Goal: Information Seeking & Learning: Find specific fact

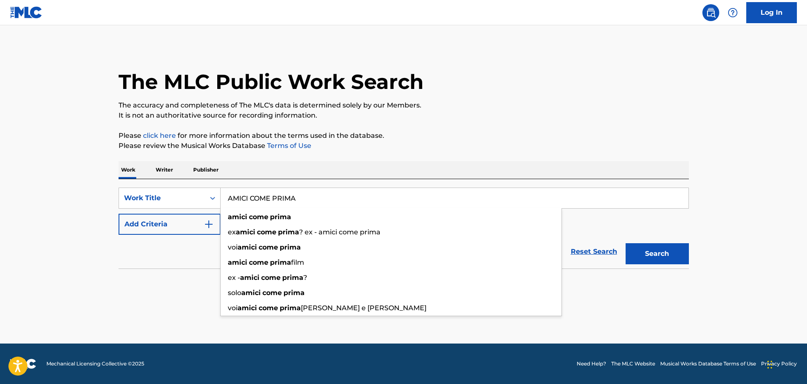
type input "AMICI COME PRIMA"
click at [204, 226] on img "Search Form" at bounding box center [209, 224] width 10 height 10
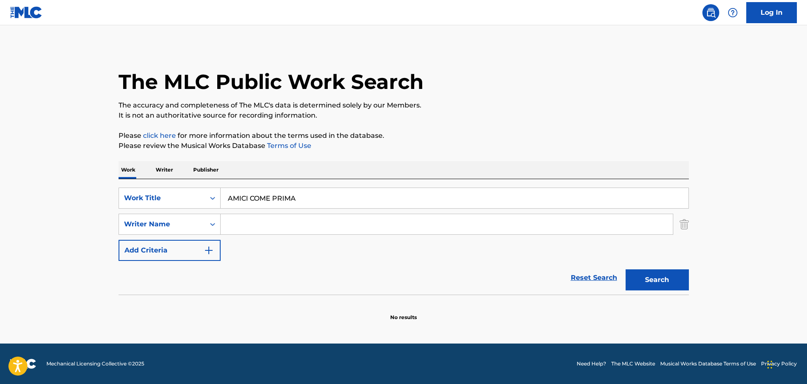
click at [260, 231] on input "Search Form" at bounding box center [446, 224] width 452 height 20
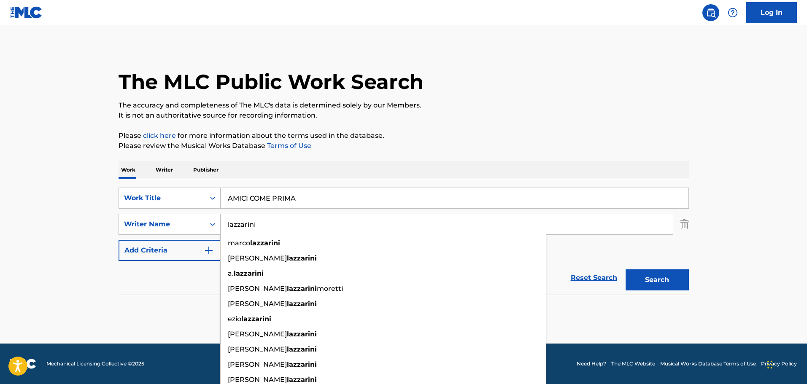
click at [625, 269] on button "Search" at bounding box center [656, 279] width 63 height 21
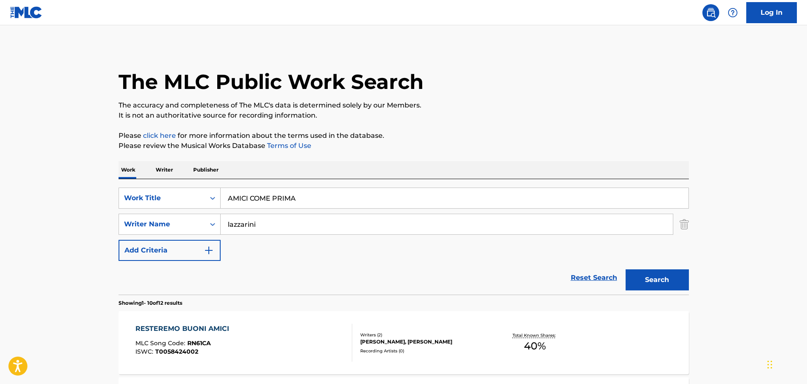
click at [229, 218] on input "lazzarini" at bounding box center [446, 224] width 452 height 20
type input "[PERSON_NAME]"
click at [625, 269] on button "Search" at bounding box center [656, 279] width 63 height 21
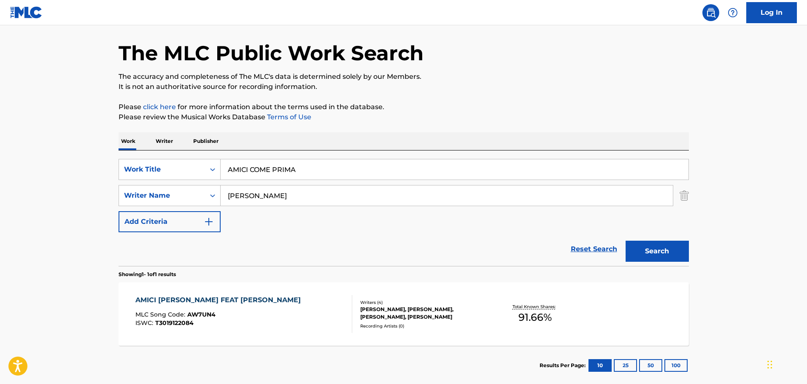
scroll to position [42, 0]
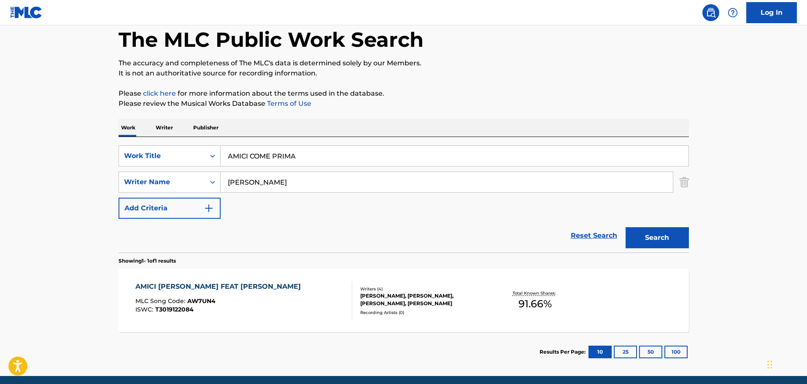
click at [280, 290] on div "AMICI [PERSON_NAME] FEAT LAZZA MLC Song Code : AW7UN4 ISWC : T3019122084" at bounding box center [243, 301] width 217 height 38
